Goal: Task Accomplishment & Management: Manage account settings

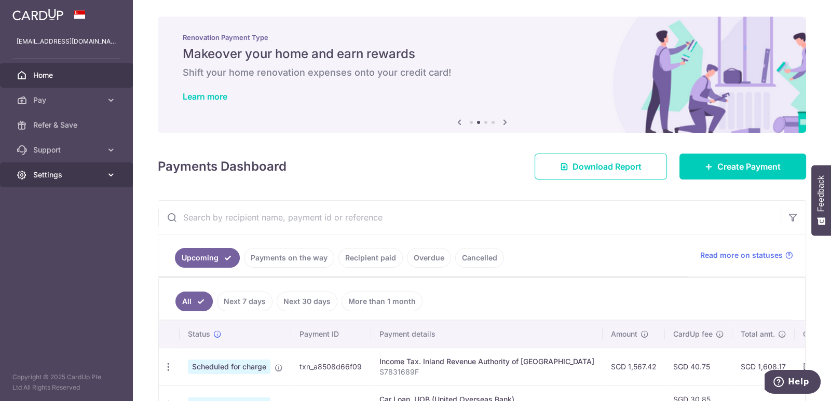
click at [95, 172] on span "Settings" at bounding box center [67, 175] width 68 height 10
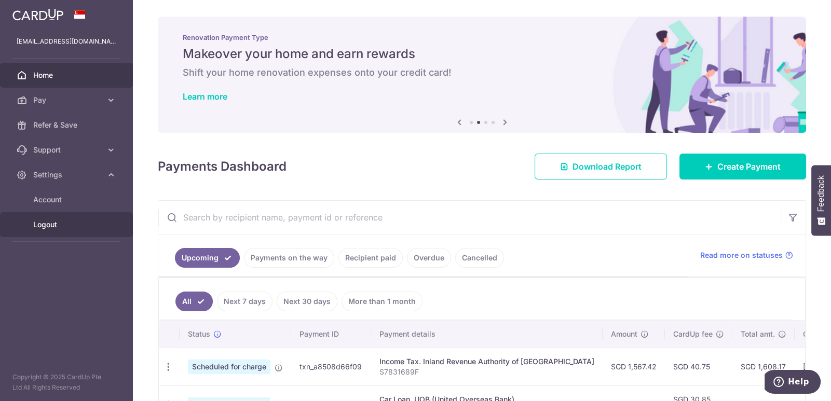
click at [67, 219] on span "Logout" at bounding box center [67, 224] width 68 height 10
